Goal: Information Seeking & Learning: Learn about a topic

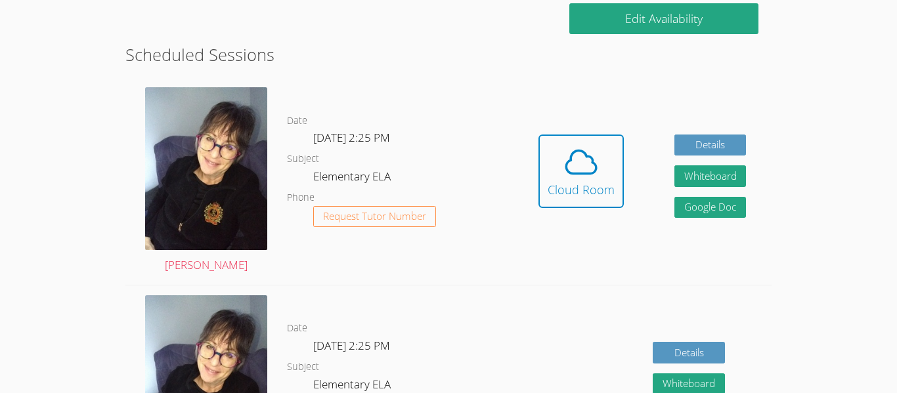
scroll to position [312, 0]
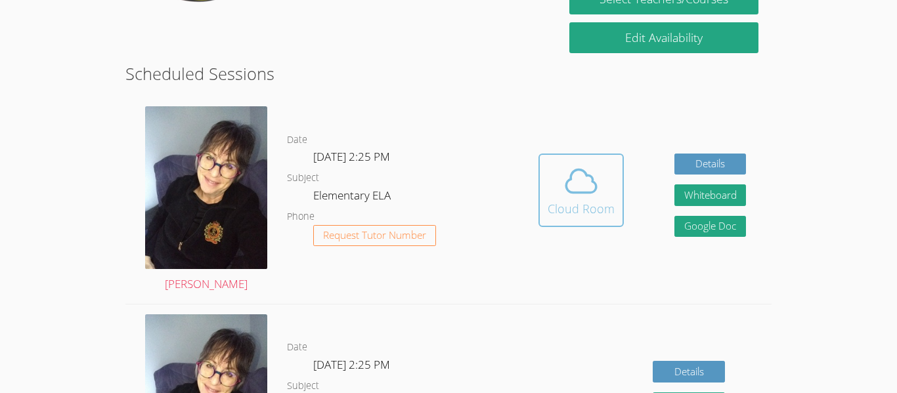
click at [582, 202] on div "Cloud Room" at bounding box center [581, 209] width 67 height 18
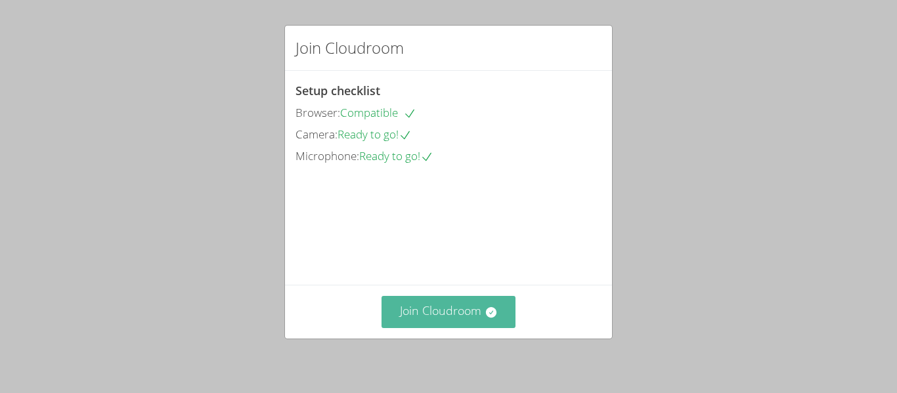
click at [502, 313] on button "Join Cloudroom" at bounding box center [448, 312] width 135 height 32
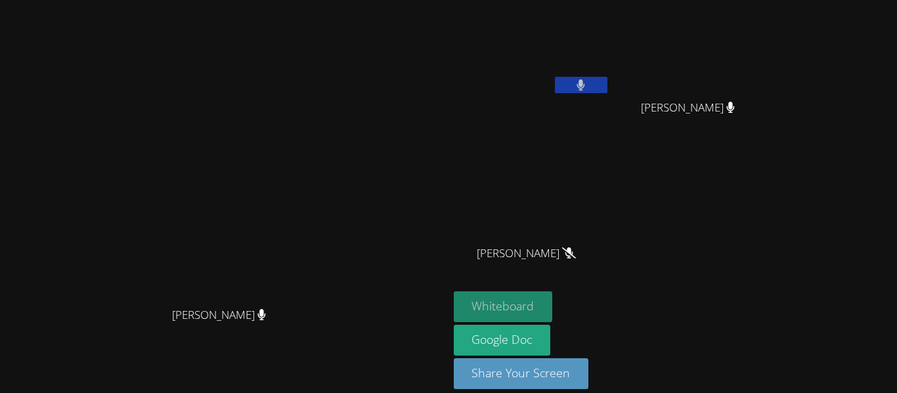
click at [553, 297] on button "Whiteboard" at bounding box center [503, 307] width 99 height 31
click at [607, 83] on button at bounding box center [581, 85] width 53 height 16
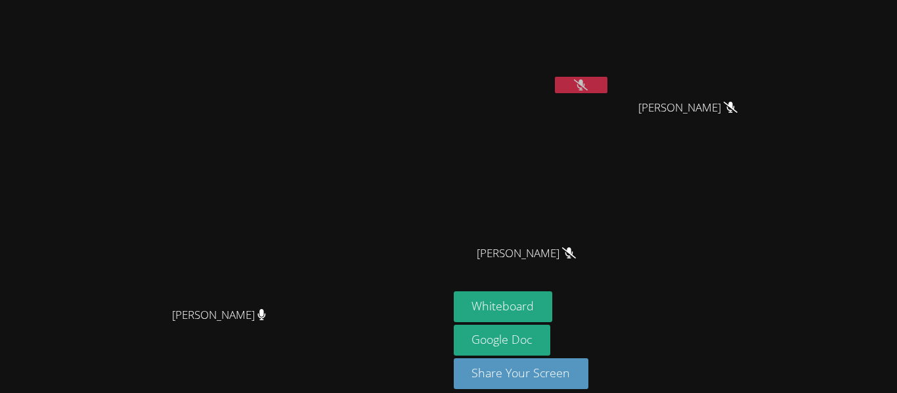
click at [607, 90] on button at bounding box center [581, 85] width 53 height 16
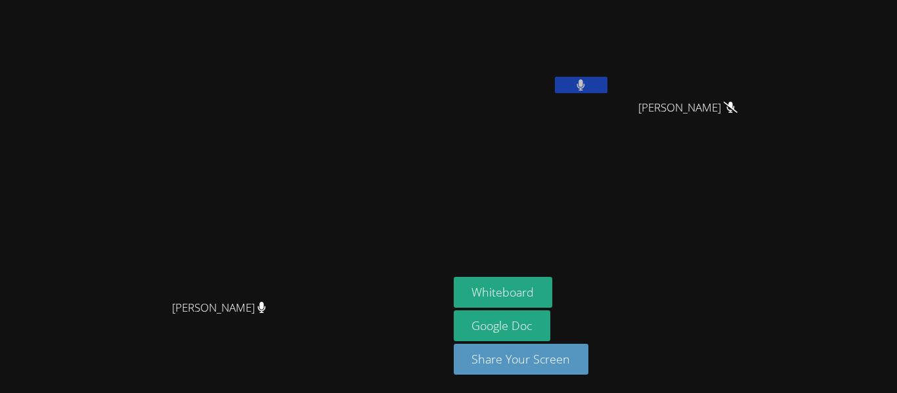
click at [607, 83] on button at bounding box center [581, 85] width 53 height 16
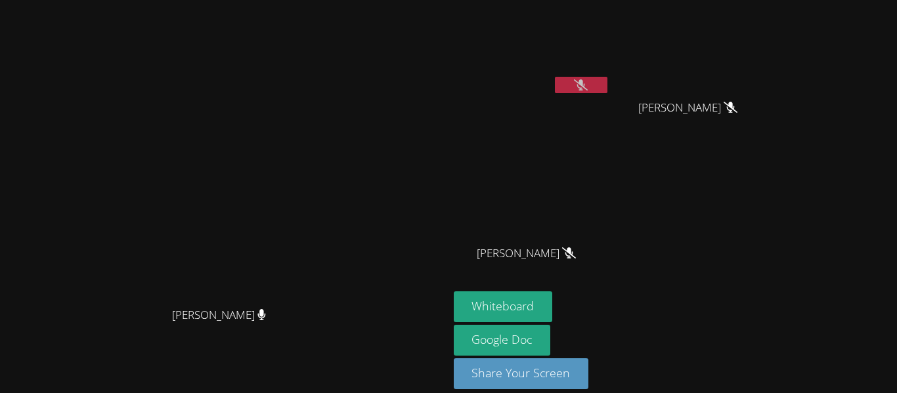
click at [607, 79] on button at bounding box center [581, 85] width 53 height 16
click at [585, 86] on icon at bounding box center [581, 84] width 8 height 11
click at [607, 87] on button at bounding box center [581, 85] width 53 height 16
click at [607, 83] on button at bounding box center [581, 85] width 53 height 16
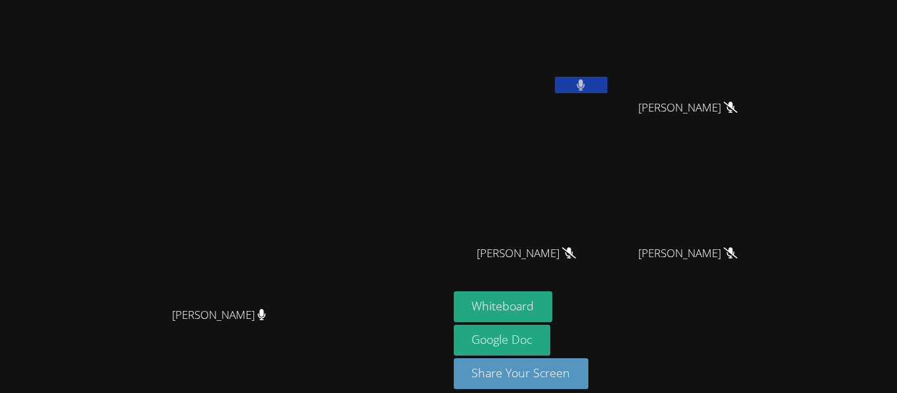
click at [585, 79] on icon at bounding box center [580, 84] width 9 height 11
click at [607, 92] on button at bounding box center [581, 85] width 53 height 16
click at [607, 83] on button at bounding box center [581, 85] width 53 height 16
click at [588, 88] on icon at bounding box center [581, 84] width 14 height 11
click at [585, 88] on icon at bounding box center [580, 84] width 9 height 11
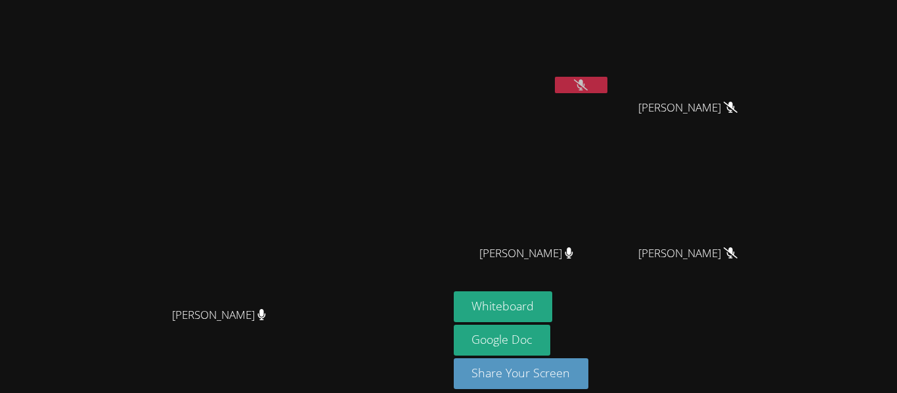
click at [607, 83] on button at bounding box center [581, 85] width 53 height 16
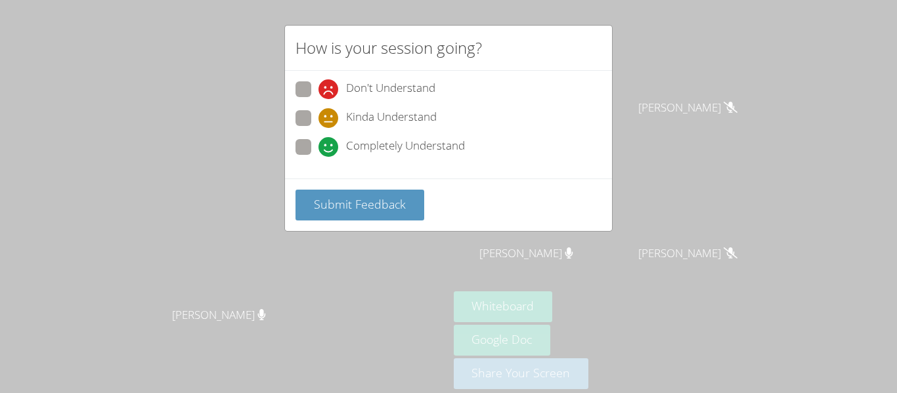
click at [389, 142] on span "Completely Understand" at bounding box center [405, 147] width 119 height 20
click at [330, 142] on input "Completely Understand" at bounding box center [323, 144] width 11 height 11
radio input "true"
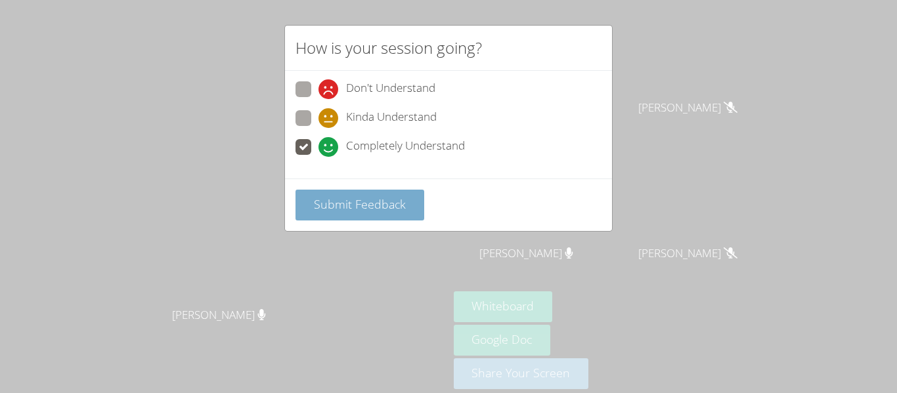
click at [394, 207] on span "Submit Feedback" at bounding box center [360, 204] width 92 height 16
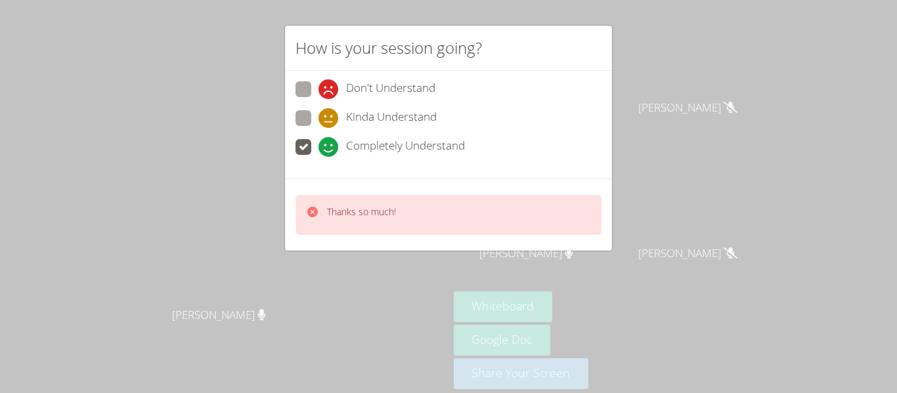
click at [439, 254] on div "How is your session going? Don't Understand Kinda Understand Completely Underst…" at bounding box center [448, 196] width 897 height 393
click at [437, 255] on div "How is your session going? Don't Understand Kinda Understand Completely Underst…" at bounding box center [448, 196] width 897 height 393
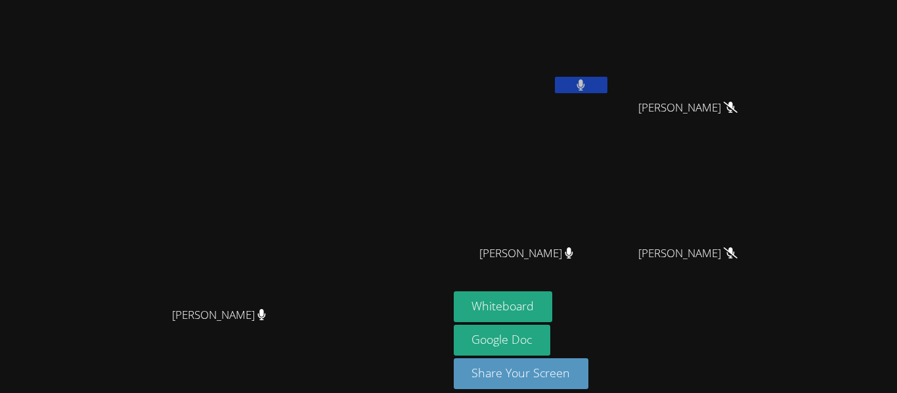
click at [610, 75] on video at bounding box center [532, 49] width 156 height 88
click at [585, 80] on icon at bounding box center [580, 84] width 9 height 11
click at [607, 90] on button at bounding box center [581, 85] width 53 height 16
click at [607, 89] on button at bounding box center [581, 85] width 53 height 16
